Goal: Book appointment/travel/reservation

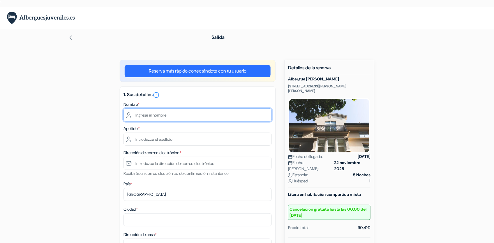
click at [152, 115] on input "text" at bounding box center [197, 114] width 148 height 13
type input "[PERSON_NAME]"
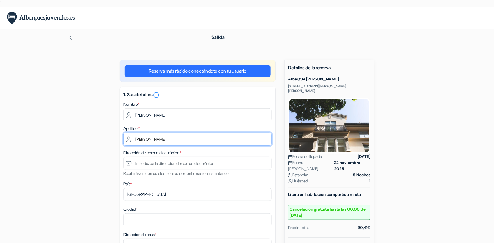
type input "[PERSON_NAME]"
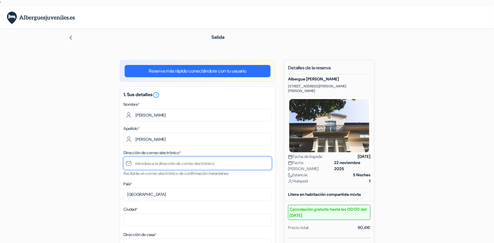
click at [145, 161] on input "text" at bounding box center [197, 163] width 148 height 13
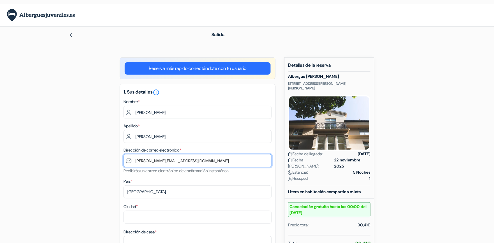
scroll to position [21, 0]
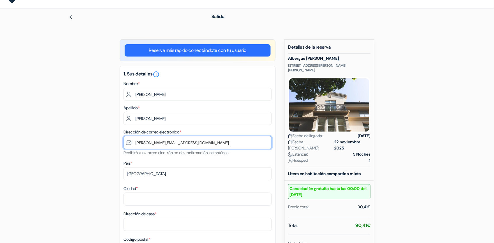
type input "[PERSON_NAME][EMAIL_ADDRESS][DOMAIN_NAME]"
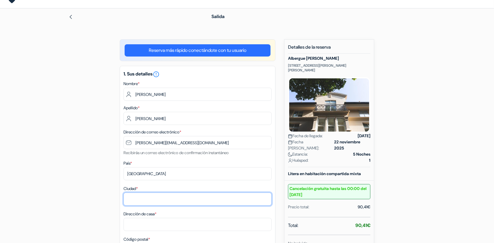
click at [153, 200] on input "Ciudad *" at bounding box center [197, 198] width 148 height 13
type input "[GEOGRAPHIC_DATA]"
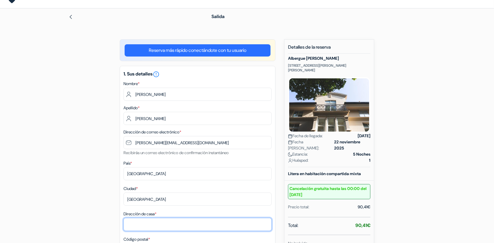
type input "[PERSON_NAME] 5"
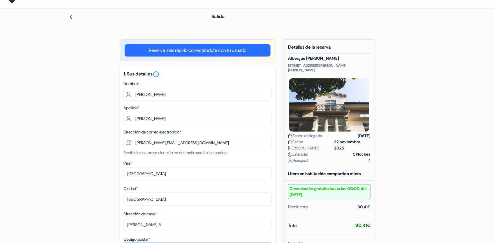
type input "07003"
type input "647 72 96 45"
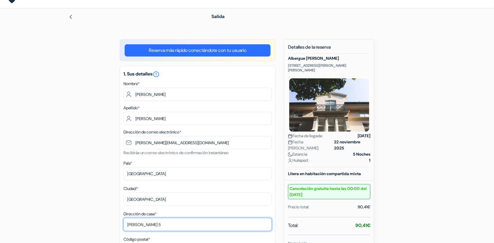
click at [162, 224] on input "[PERSON_NAME] 5" at bounding box center [197, 224] width 148 height 13
type input "07010 [PERSON_NAME] 16 3a"
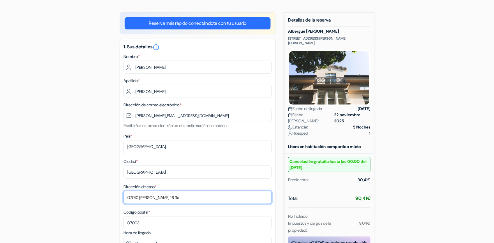
scroll to position [49, 0]
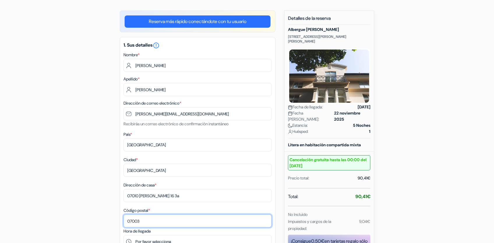
click at [170, 220] on input "07003" at bounding box center [197, 220] width 148 height 13
type input "07010"
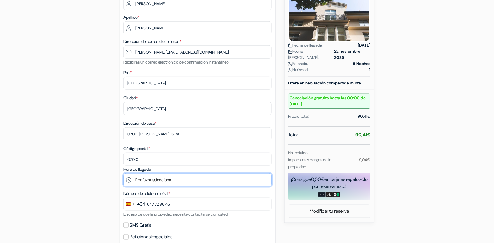
click at [172, 181] on select "Por favor selecciona 15:00 16:00 17:00 18:00 19:00 20:00" at bounding box center [197, 179] width 148 height 13
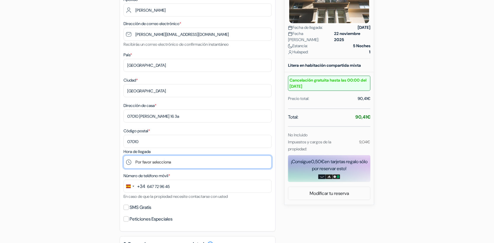
scroll to position [137, 0]
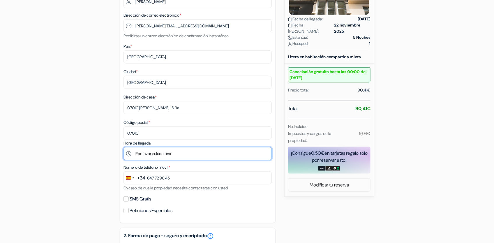
click at [155, 154] on select "Por favor selecciona 15:00 16:00 17:00 18:00 19:00 20:00" at bounding box center [197, 153] width 148 height 13
select select "19"
click at [123, 147] on select "Por favor selecciona 15:00 16:00 17:00 18:00 19:00 20:00" at bounding box center [197, 153] width 148 height 13
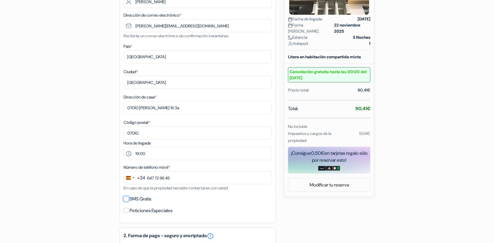
click at [126, 199] on input "SMS Gratis" at bounding box center [125, 198] width 5 height 5
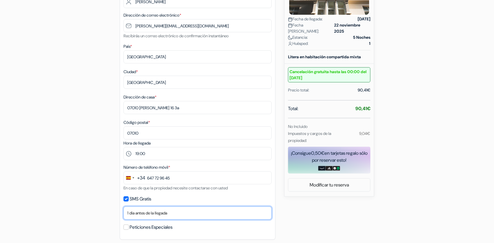
click at [135, 212] on select "No gracias Enviar ahora Llegada 1 dia antes de la llegada 2 días antes de la ll…" at bounding box center [197, 212] width 148 height 13
click at [127, 198] on input "SMS Gratis" at bounding box center [125, 198] width 5 height 5
checkbox input "false"
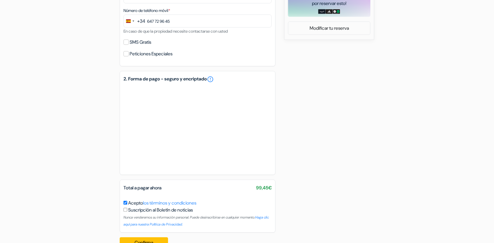
scroll to position [310, 0]
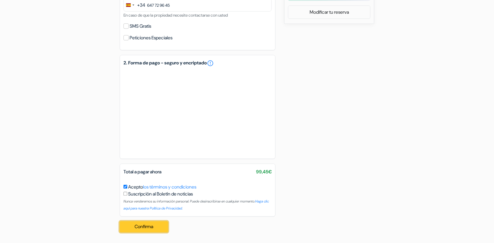
click at [158, 227] on button "Confirma Loading..." at bounding box center [144, 226] width 48 height 11
click at [158, 227] on div "Confirma Loading... Procesando su pedido..." at bounding box center [146, 227] width 52 height 20
click at [153, 228] on button "Confirma Loading..." at bounding box center [144, 226] width 48 height 11
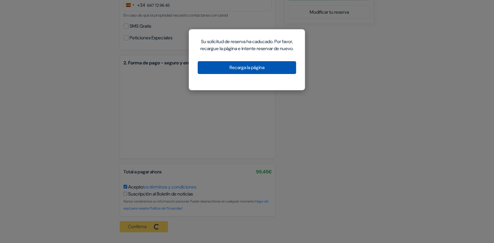
click at [253, 74] on button "Recarga la página" at bounding box center [247, 67] width 98 height 13
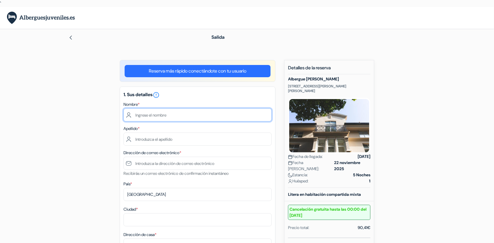
click at [185, 114] on input "text" at bounding box center [197, 114] width 148 height 13
type input "[PERSON_NAME]"
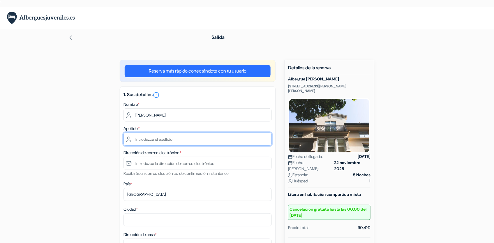
click at [154, 138] on input "text" at bounding box center [197, 138] width 148 height 13
type input "Chapero"
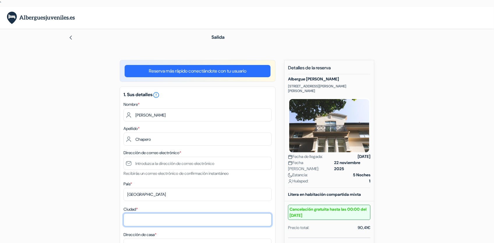
type input "[GEOGRAPHIC_DATA]"
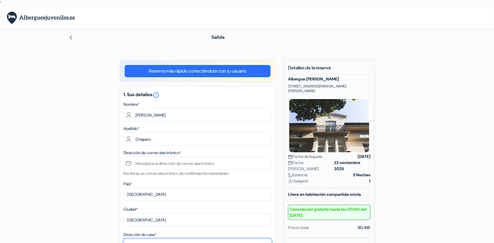
type input "[PERSON_NAME] 5"
type input "07003"
type input "+34647729645"
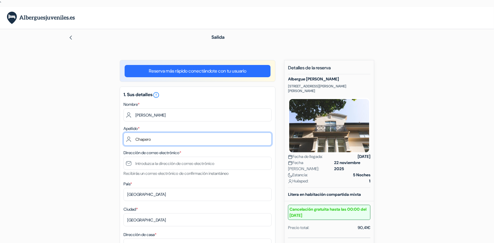
click at [165, 141] on input "Chapero" at bounding box center [197, 138] width 148 height 13
type input "[PERSON_NAME]"
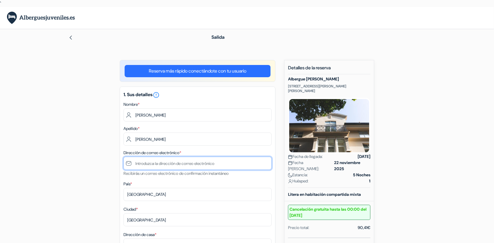
click at [158, 162] on input "text" at bounding box center [197, 163] width 148 height 13
click at [158, 165] on input "text" at bounding box center [197, 163] width 148 height 13
type input "fd"
type input "647 72 96 45"
type input "[PERSON_NAME][EMAIL_ADDRESS][DOMAIN_NAME]"
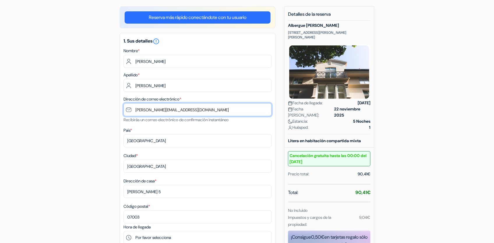
scroll to position [119, 0]
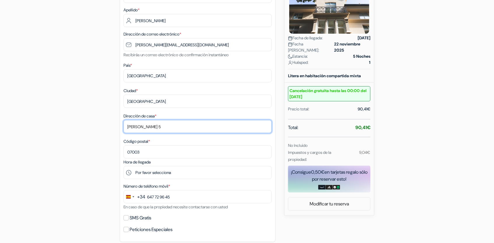
click at [157, 128] on input "[PERSON_NAME] 5" at bounding box center [197, 126] width 148 height 13
type input "07010 [PERSON_NAME] 16 3a"
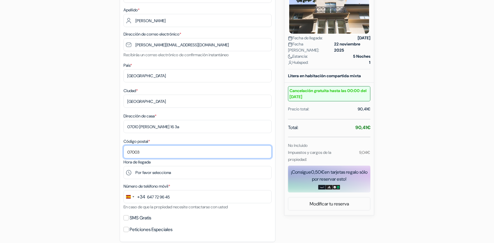
click at [163, 153] on input "07003" at bounding box center [197, 151] width 148 height 13
type input "07010"
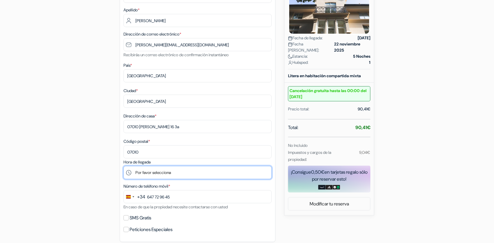
click at [168, 173] on select "Por favor selecciona 15:00 16:00 17:00 18:00 19:00 20:00" at bounding box center [197, 172] width 148 height 13
select select "19"
click at [123, 166] on select "Por favor selecciona 15:00 16:00 17:00 18:00 19:00 20:00" at bounding box center [197, 172] width 148 height 13
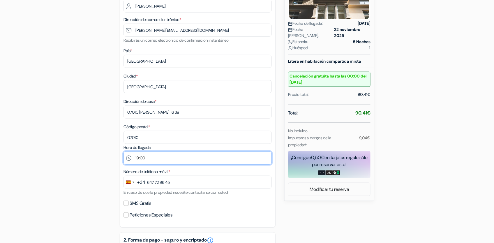
scroll to position [140, 0]
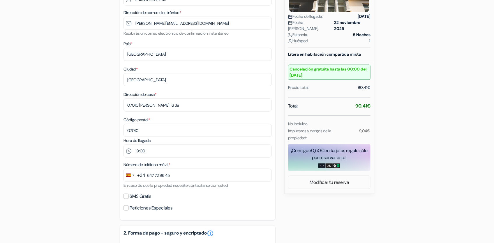
click at [216, 201] on div "1. Sus detalles error_outline Nombre * Francisco de Borja Apellido * Chapero Pi…" at bounding box center [198, 83] width 156 height 274
click at [128, 196] on input "SMS Gratis" at bounding box center [125, 196] width 5 height 5
checkbox input "true"
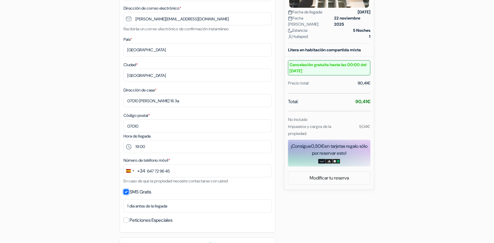
scroll to position [180, 0]
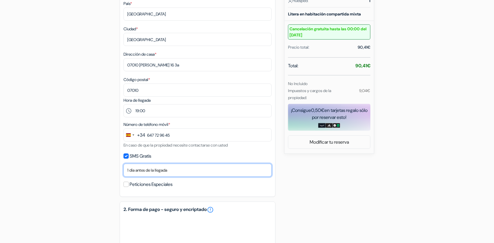
click at [172, 171] on select "No gracias Enviar ahora Llegada 1 dia antes de la llegada 2 días antes de la ll…" at bounding box center [197, 170] width 148 height 13
click at [71, 169] on div "add_box Albergue Villa Miguela Paseo Menéndez Pelayo 66, Santander, España Deta…" at bounding box center [247, 144] width 384 height 528
click at [125, 184] on input "Peticiones Especiales" at bounding box center [125, 184] width 5 height 5
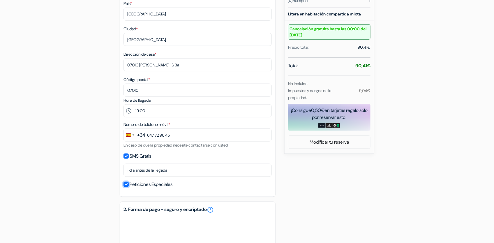
click at [125, 184] on input "Peticiones Especiales" at bounding box center [125, 184] width 5 height 5
click at [126, 185] on input "Peticiones Especiales" at bounding box center [125, 184] width 5 height 5
checkbox input "true"
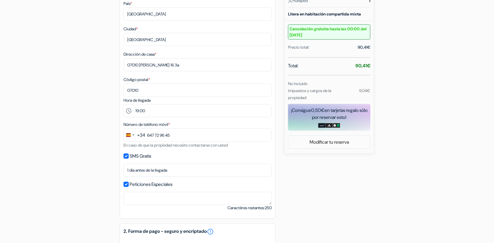
click at [266, 148] on div "1. Sus detalles error_outline Nombre * Francisco de Borja Apellido * Chapero Pi…" at bounding box center [198, 62] width 156 height 312
click at [127, 156] on input "SMS Gratis" at bounding box center [125, 155] width 5 height 5
checkbox input "false"
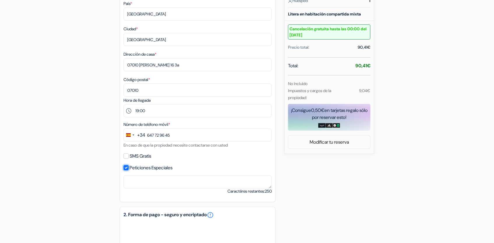
click at [127, 166] on input "Peticiones Especiales" at bounding box center [125, 167] width 5 height 5
checkbox input "false"
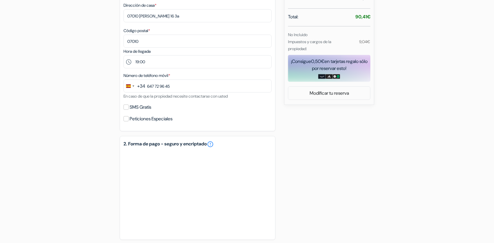
scroll to position [310, 0]
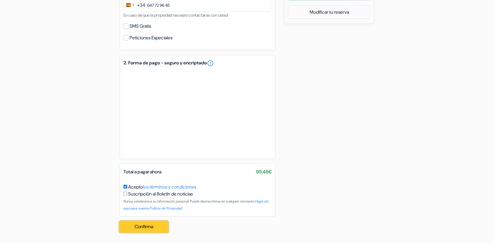
click at [138, 227] on button "Confirma Loading..." at bounding box center [144, 226] width 48 height 11
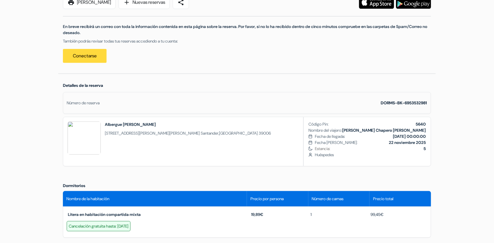
scroll to position [106, 0]
